Goal: Share content

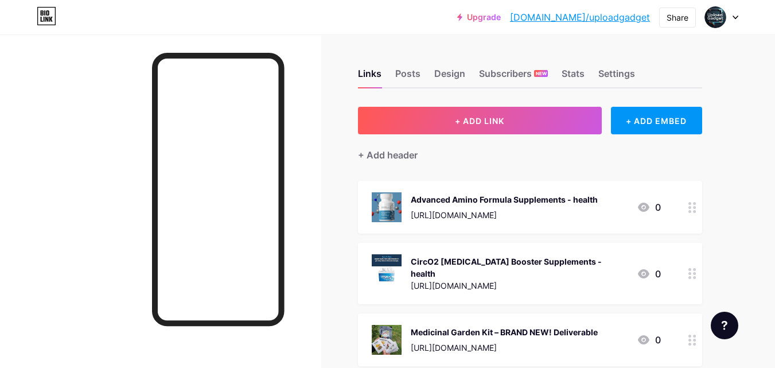
click at [306, 34] on div "Upgrade [DOMAIN_NAME]/upload... [DOMAIN_NAME]/uploadgadget Share Switch account…" at bounding box center [387, 17] width 775 height 35
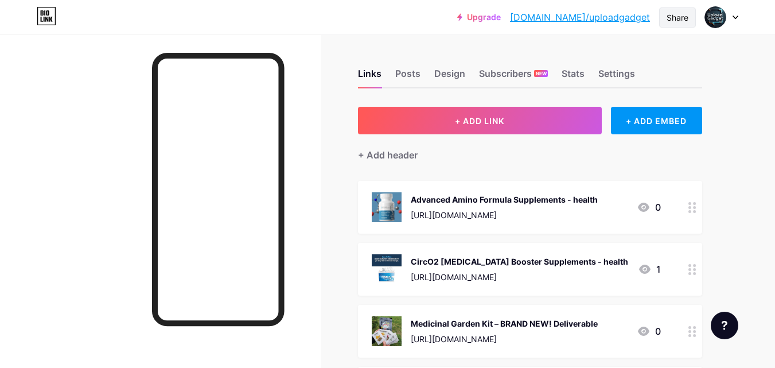
click at [678, 18] on div "Share" at bounding box center [677, 17] width 22 height 12
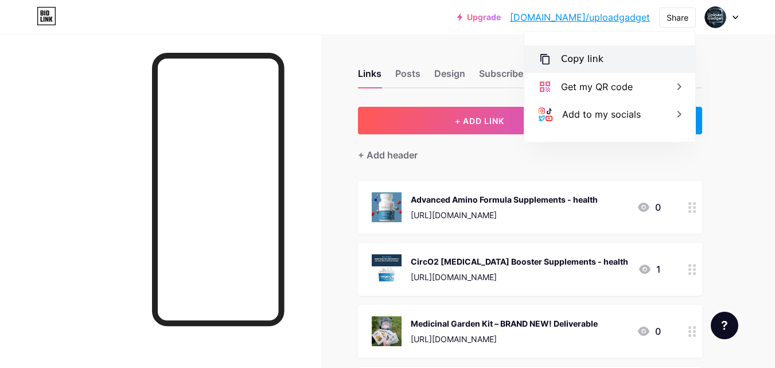
click at [579, 64] on div "Copy link" at bounding box center [582, 59] width 42 height 14
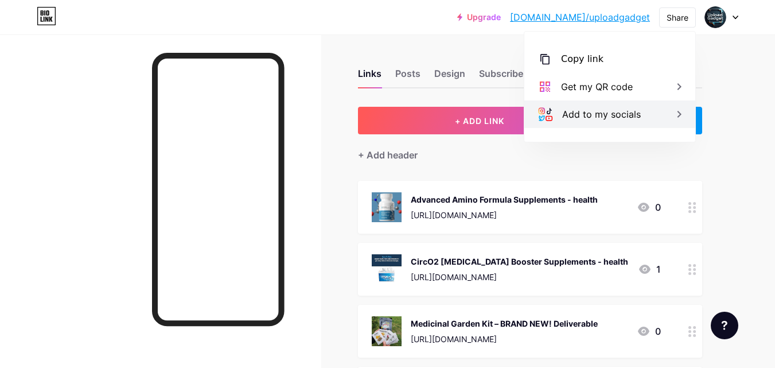
click at [598, 112] on div "Add to my socials" at bounding box center [601, 114] width 79 height 14
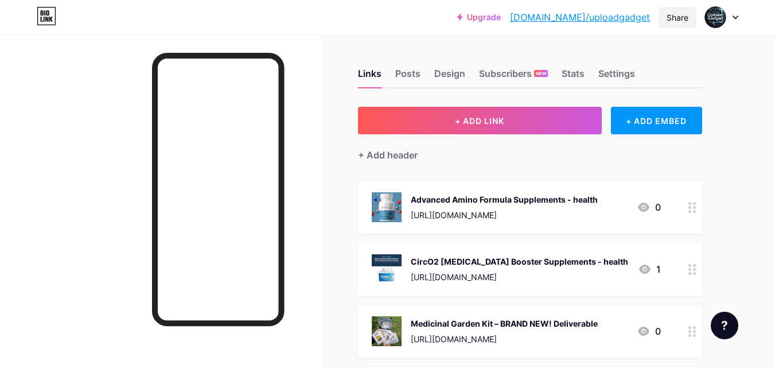
click at [670, 21] on div "Share" at bounding box center [677, 17] width 22 height 12
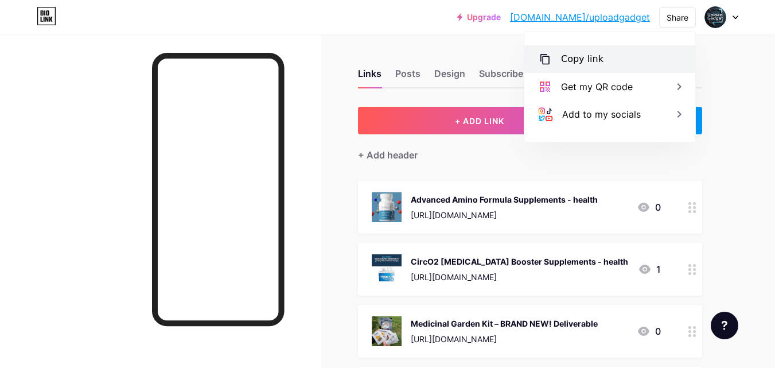
click at [560, 63] on div "Copy link" at bounding box center [609, 59] width 171 height 28
click at [598, 57] on div "Copy link" at bounding box center [582, 59] width 42 height 14
click at [573, 63] on div "Copy link" at bounding box center [582, 59] width 42 height 14
click at [752, 135] on div "Upgrade bio.link/upload... bio.link/uploadgadget Share Copy link https://bio.li…" at bounding box center [387, 364] width 775 height 728
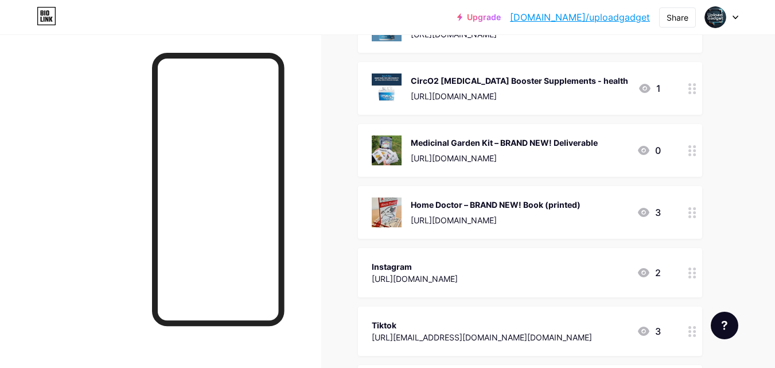
scroll to position [202, 0]
